Goal: Task Accomplishment & Management: Use online tool/utility

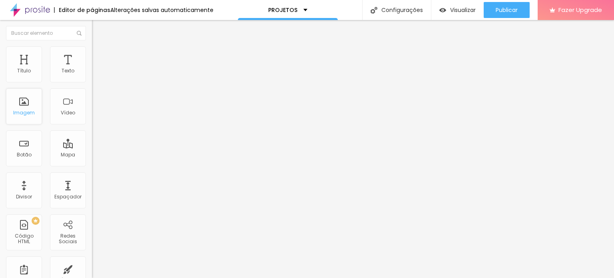
click at [22, 107] on div "Imagem" at bounding box center [24, 106] width 36 height 36
click at [98, 31] on img "button" at bounding box center [101, 29] width 6 height 6
click at [54, 32] on input "text" at bounding box center [46, 33] width 80 height 14
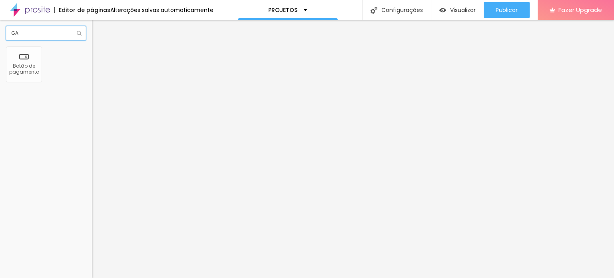
type input "G"
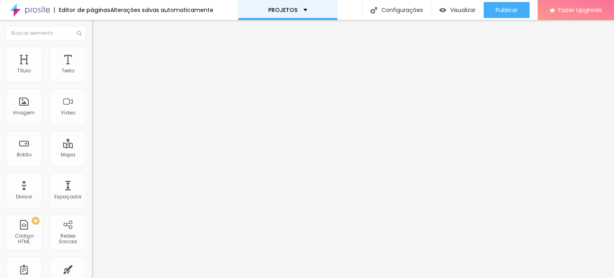
click at [304, 8] on div "PROJETOS" at bounding box center [288, 10] width 100 height 20
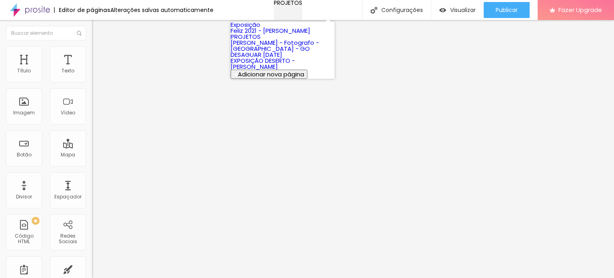
click at [302, 6] on div "PROJETOS" at bounding box center [288, 3] width 28 height 6
